Goal: Transaction & Acquisition: Purchase product/service

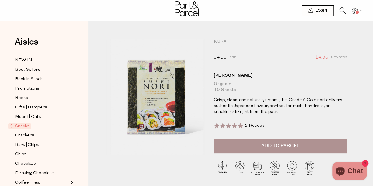
click at [277, 148] on span "Add to Parcel" at bounding box center [280, 146] width 39 height 7
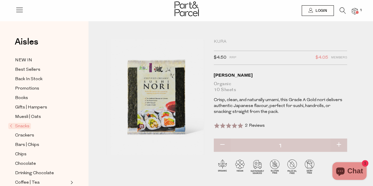
click at [342, 10] on icon at bounding box center [343, 10] width 6 height 6
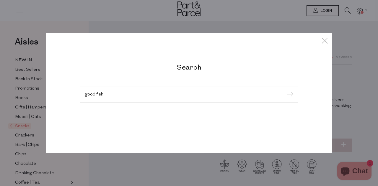
type input "good fish"
click at [285, 90] on input "submit" at bounding box center [289, 94] width 9 height 9
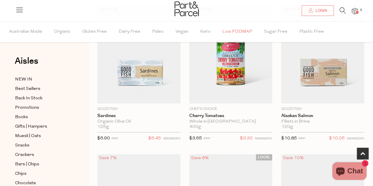
scroll to position [210, 0]
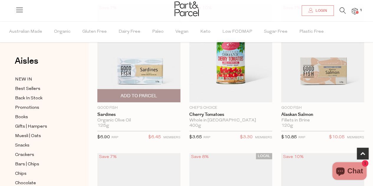
click at [148, 95] on span "Add To Parcel" at bounding box center [139, 96] width 37 height 6
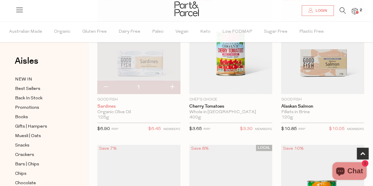
scroll to position [219, 0]
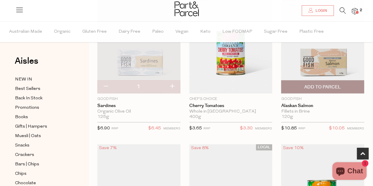
click at [293, 86] on span "Add To Parcel" at bounding box center [323, 87] width 80 height 13
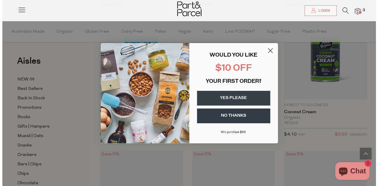
scroll to position [632, 0]
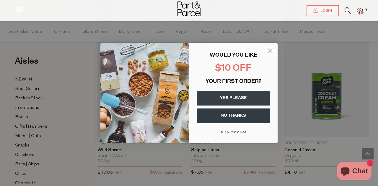
click at [271, 49] on icon "Close dialog" at bounding box center [270, 50] width 4 height 4
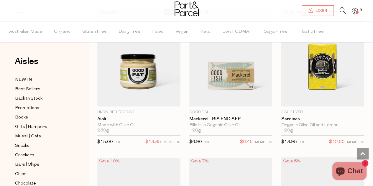
scroll to position [502, 0]
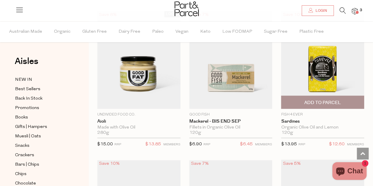
click at [309, 101] on span "Add To Parcel" at bounding box center [323, 102] width 37 height 6
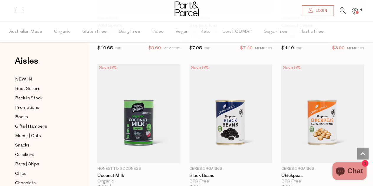
scroll to position [747, 0]
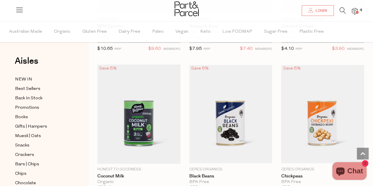
click at [343, 7] on div at bounding box center [186, 9] width 373 height 19
click at [342, 11] on icon at bounding box center [343, 10] width 6 height 6
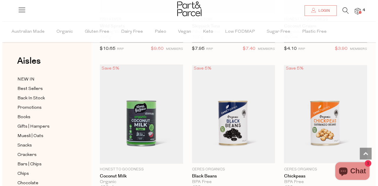
scroll to position [754, 0]
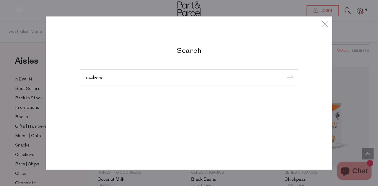
type input "mackerel"
click at [285, 73] on input "submit" at bounding box center [289, 77] width 9 height 9
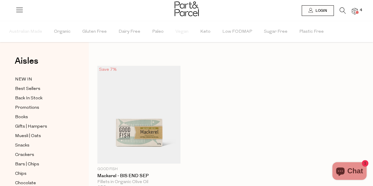
click at [344, 10] on icon at bounding box center [343, 10] width 6 height 6
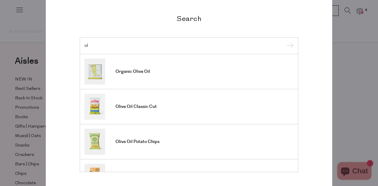
type input "o"
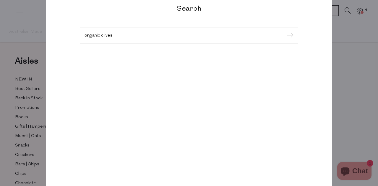
type input "organic olives"
click at [285, 31] on input "submit" at bounding box center [289, 35] width 9 height 9
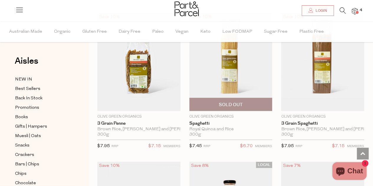
scroll to position [1853, 0]
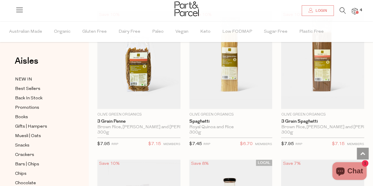
click at [341, 11] on icon at bounding box center [343, 10] width 6 height 6
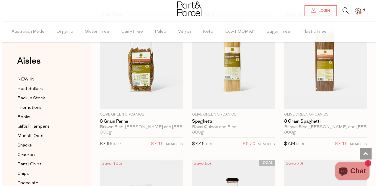
scroll to position [1874, 0]
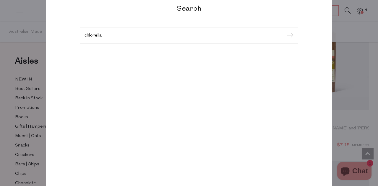
type input "chlorella"
click at [285, 31] on input "submit" at bounding box center [289, 35] width 9 height 9
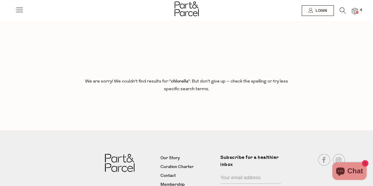
click at [340, 7] on icon at bounding box center [343, 10] width 6 height 6
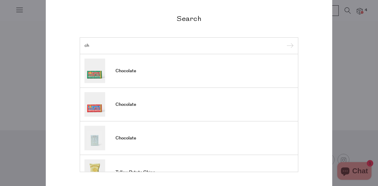
type input "c"
